Goal: Information Seeking & Learning: Learn about a topic

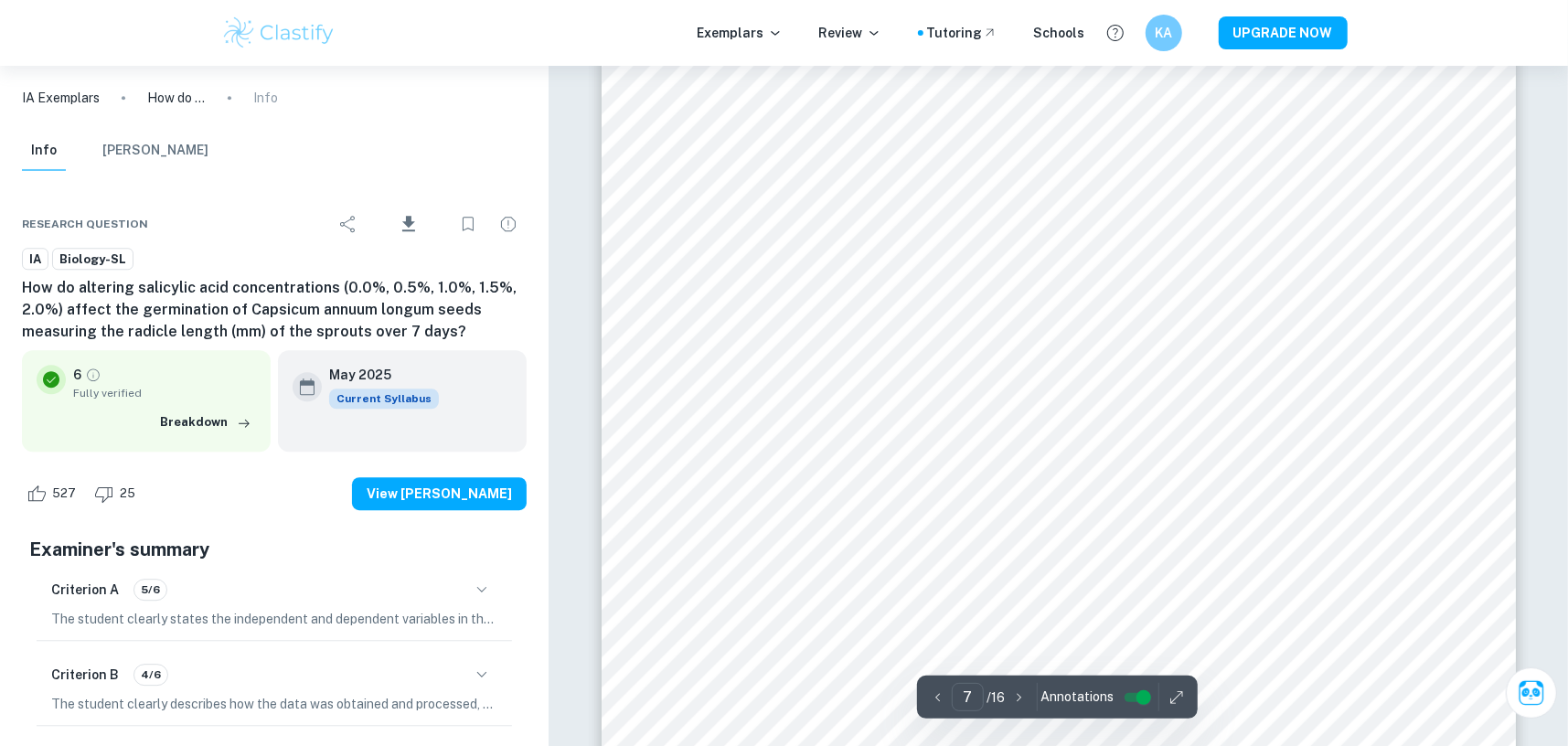
scroll to position [8046, 0]
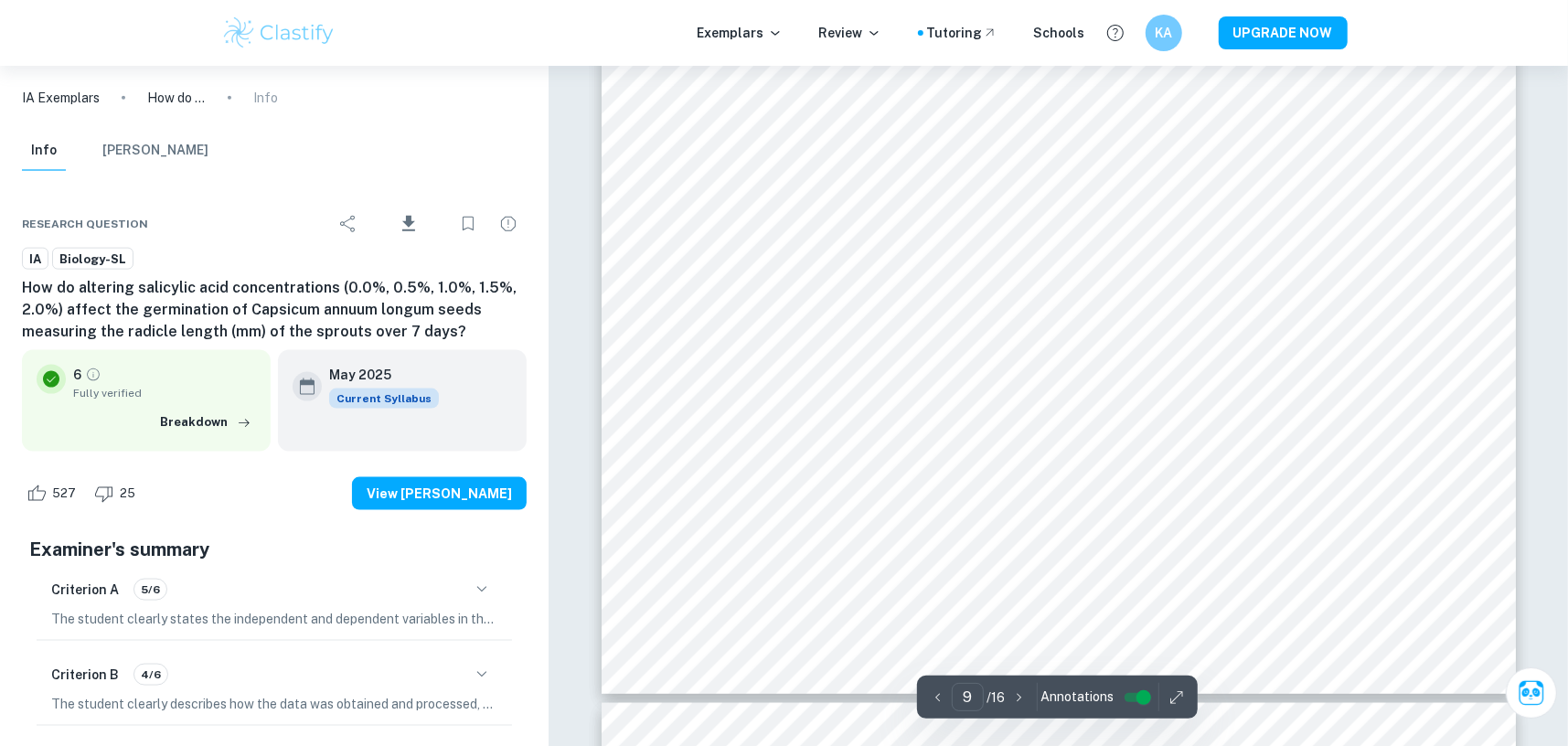
type input "10"
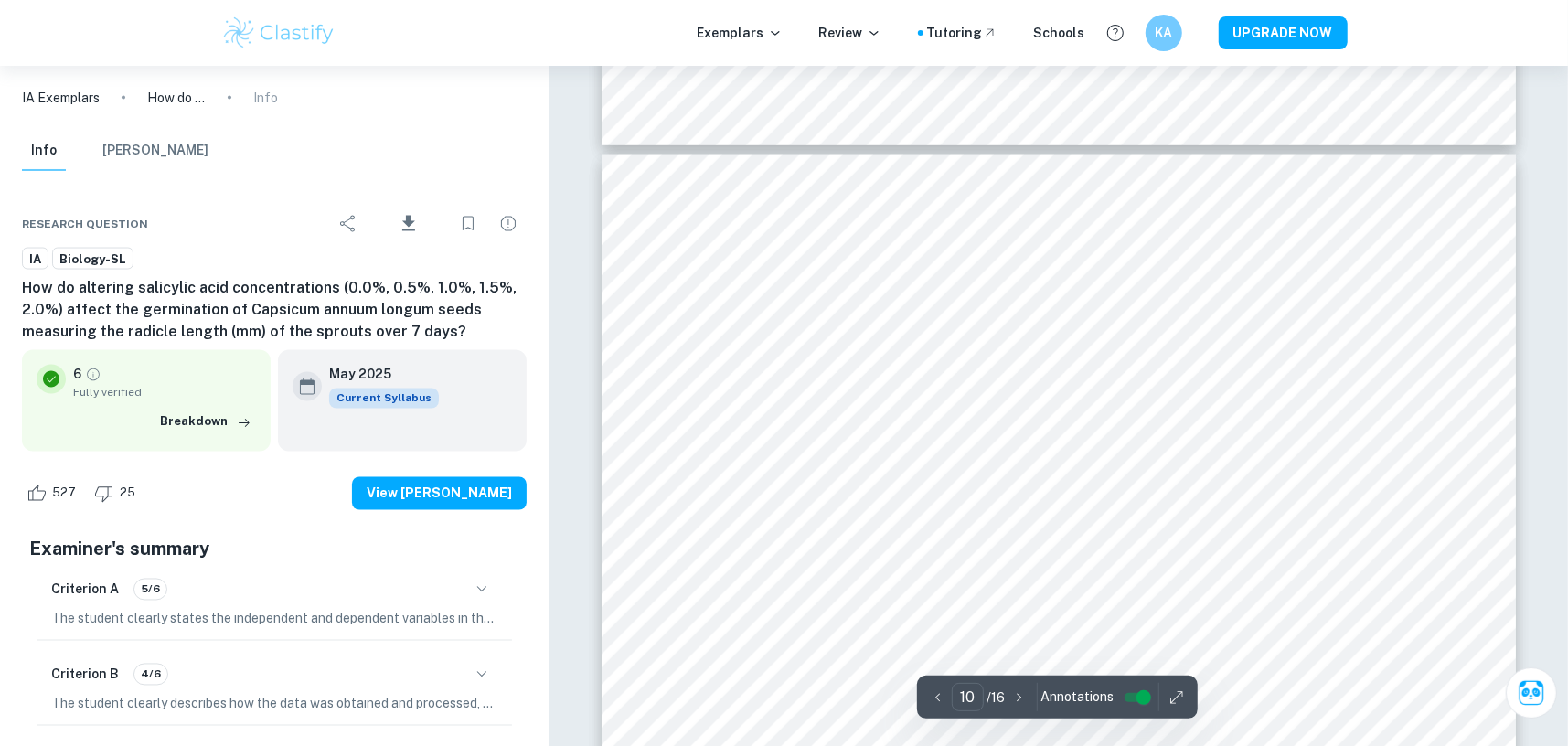
scroll to position [12160, 0]
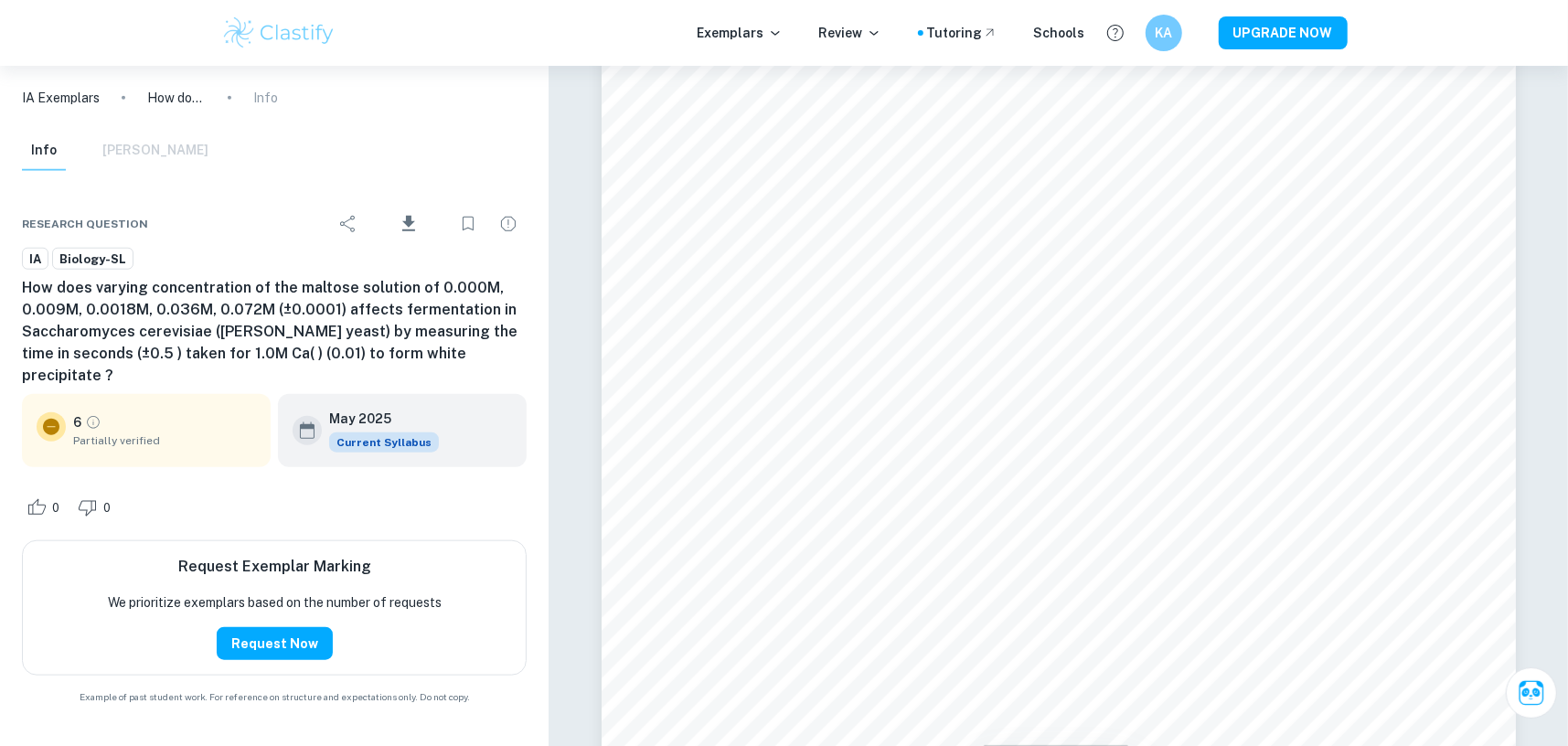
scroll to position [21394, 0]
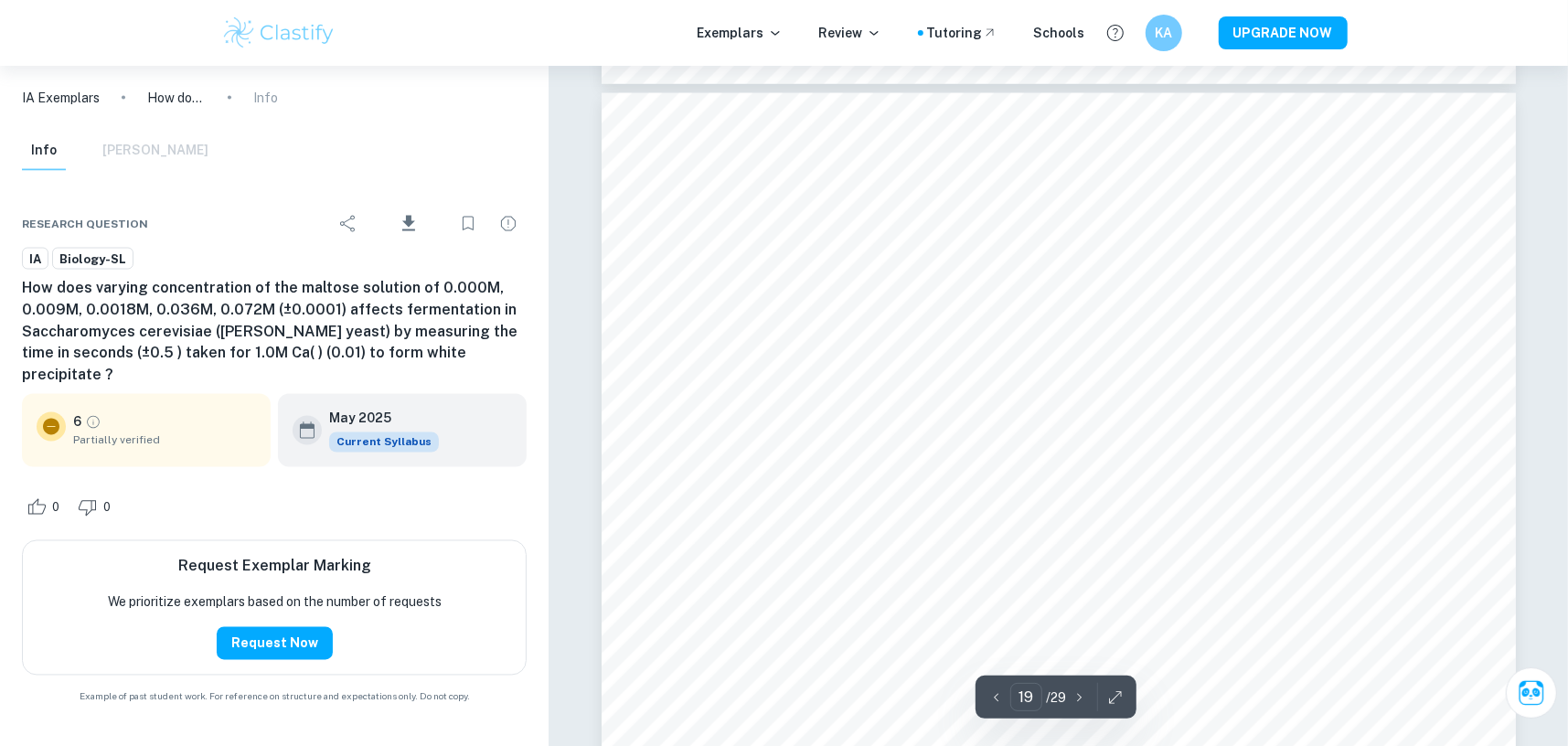
type input "18"
